Goal: Task Accomplishment & Management: Use online tool/utility

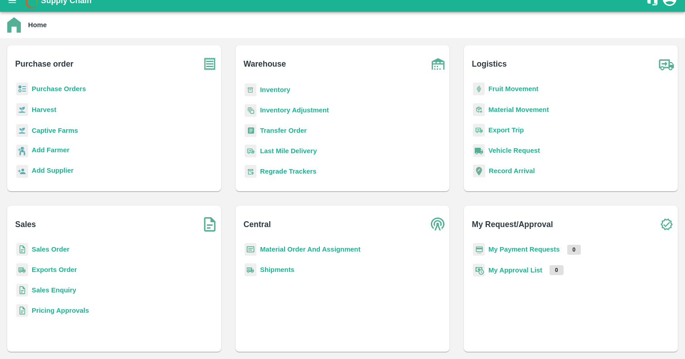
scroll to position [53, 0]
click at [291, 107] on b "Inventory Adjustment" at bounding box center [294, 109] width 69 height 7
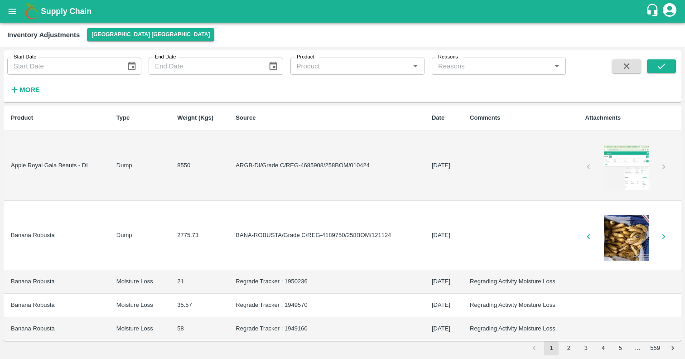
click at [482, 70] on input "Reasons" at bounding box center [492, 66] width 114 height 12
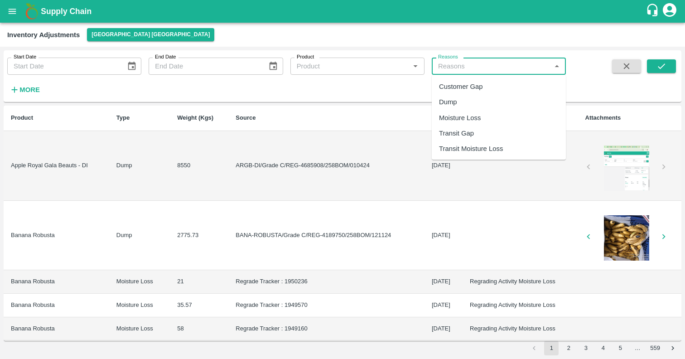
click at [469, 103] on div "Dump" at bounding box center [499, 101] width 134 height 15
type input "Dump"
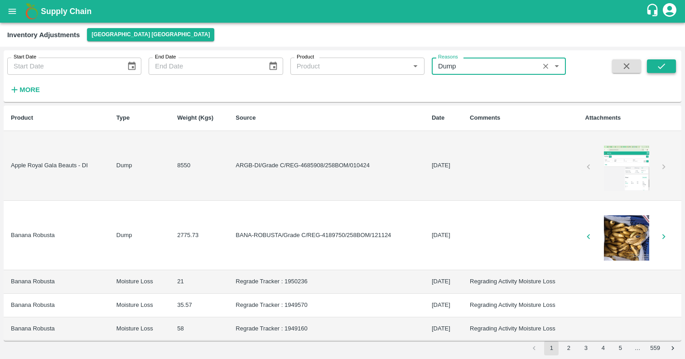
click at [672, 63] on button "submit" at bounding box center [661, 66] width 29 height 14
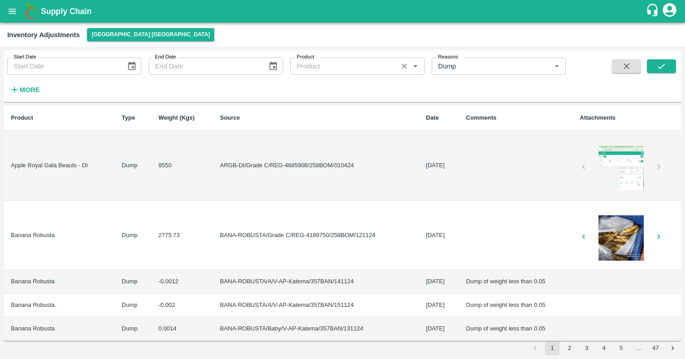
click at [375, 72] on input "Product" at bounding box center [344, 66] width 102 height 12
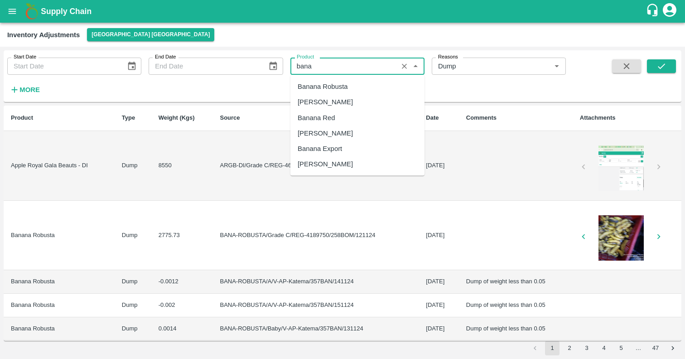
click at [344, 151] on div "Banana Export" at bounding box center [358, 148] width 134 height 15
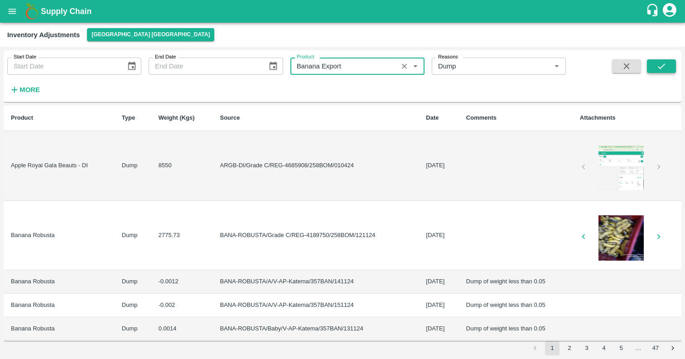
type input "Banana Export"
click at [659, 72] on button "submit" at bounding box center [661, 66] width 29 height 14
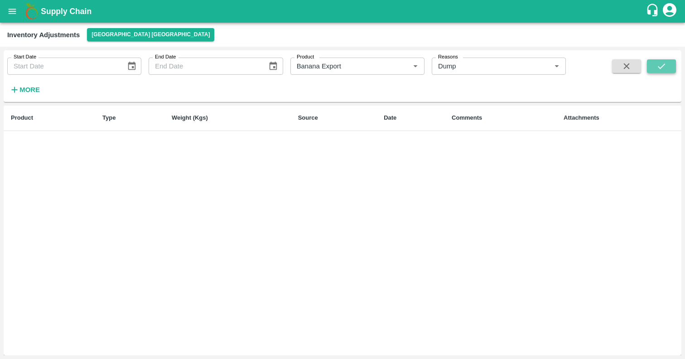
click at [664, 66] on icon "submit" at bounding box center [662, 66] width 10 height 10
click at [663, 66] on icon "submit" at bounding box center [662, 66] width 10 height 10
click at [119, 33] on button "[GEOGRAPHIC_DATA] [GEOGRAPHIC_DATA]" at bounding box center [150, 34] width 127 height 13
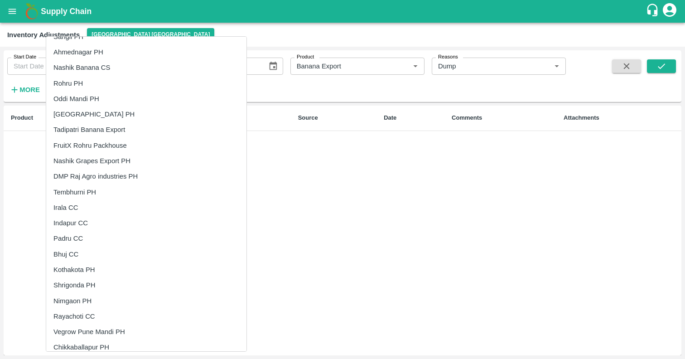
scroll to position [499, 0]
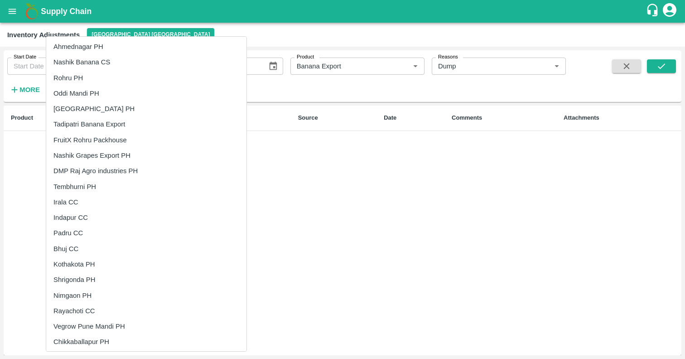
click at [87, 180] on li "Tembhurni PH" at bounding box center [146, 186] width 200 height 15
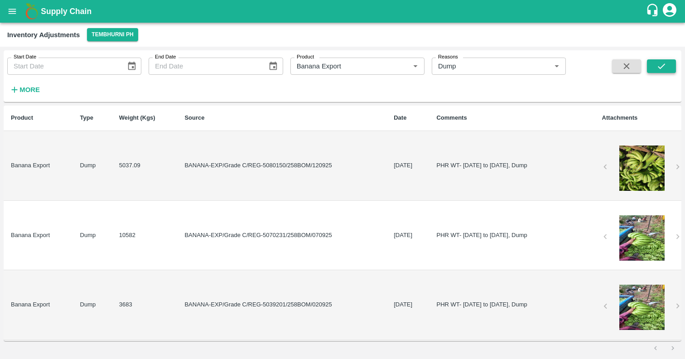
click at [671, 66] on button "submit" at bounding box center [661, 66] width 29 height 14
type input "DD/MM/YYYY"
click at [52, 63] on input "DD/MM/YYYY" at bounding box center [63, 66] width 112 height 17
